Goal: Transaction & Acquisition: Subscribe to service/newsletter

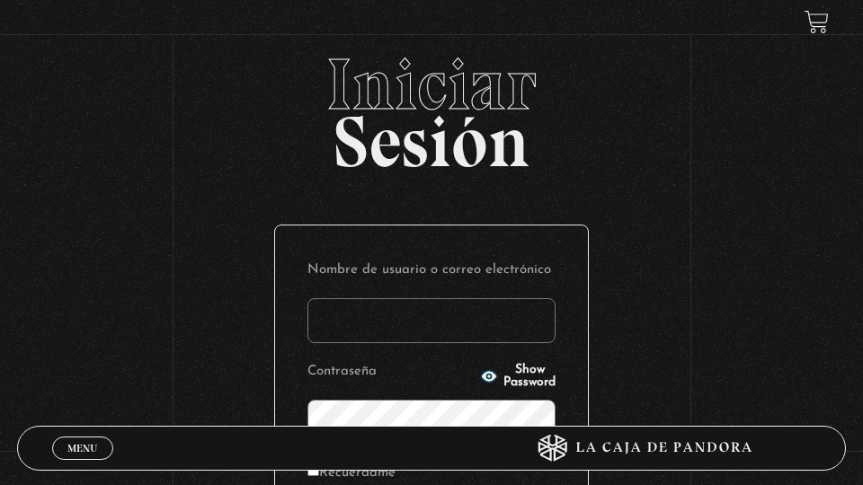
click at [434, 325] on input "Nombre de usuario o correo electrónico" at bounding box center [431, 320] width 248 height 45
type input "ksolisvalverde@gmail.com"
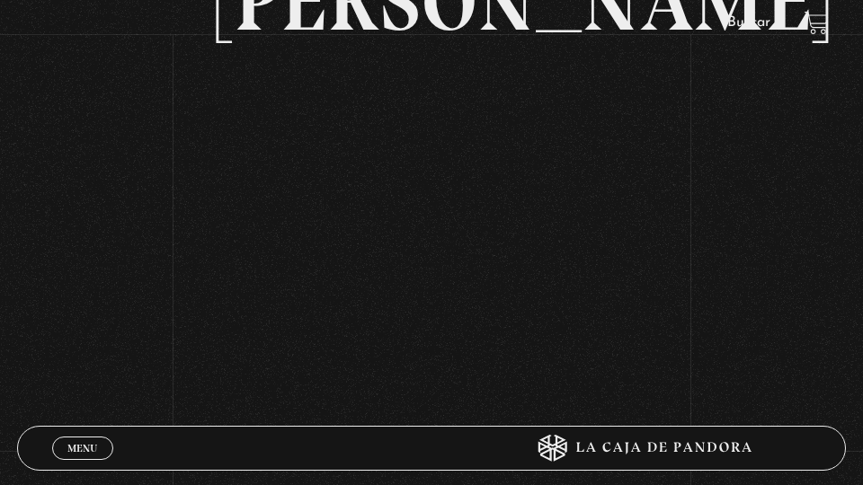
scroll to position [397, 0]
